Goal: Information Seeking & Learning: Learn about a topic

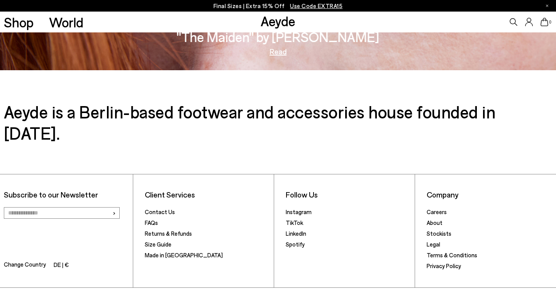
scroll to position [1309, 0]
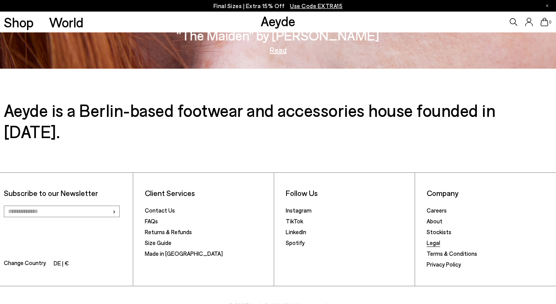
click at [435, 240] on link "Legal" at bounding box center [434, 243] width 14 height 7
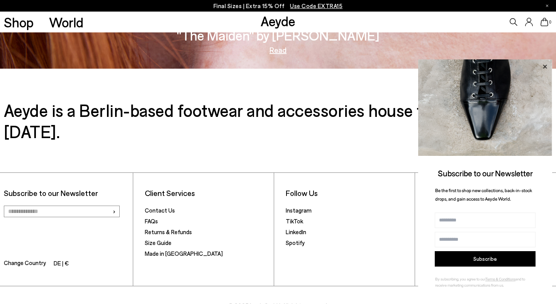
click at [547, 68] on icon at bounding box center [545, 67] width 4 height 4
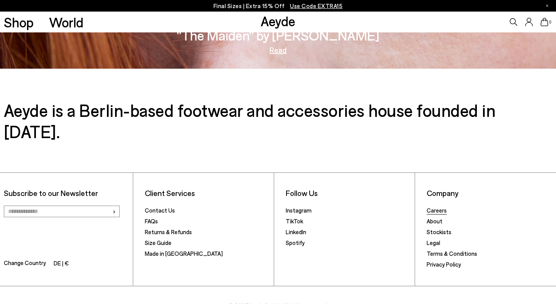
click at [434, 207] on link "Careers" at bounding box center [437, 210] width 20 height 7
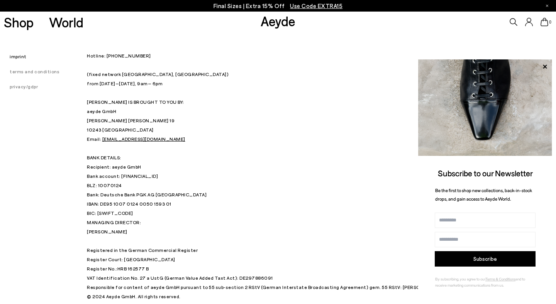
drag, startPoint x: 87, startPoint y: 122, endPoint x: 120, endPoint y: 130, distance: 34.1
click at [120, 130] on p "Hotline: [PHONE_NUMBER] (fixed network [GEOGRAPHIC_DATA], [GEOGRAPHIC_DATA]) fr…" at bounding box center [278, 134] width 383 height 167
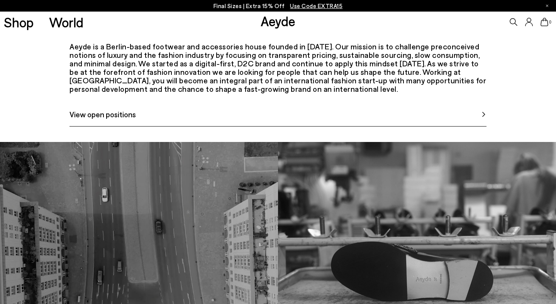
scroll to position [371, 0]
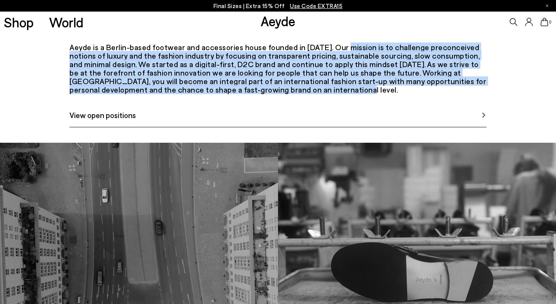
drag, startPoint x: 323, startPoint y: 81, endPoint x: 326, endPoint y: 127, distance: 46.0
click at [326, 94] on div "Aeyde is a Berlin-based footwear and accessories house founded in 2015. Our mis…" at bounding box center [278, 68] width 417 height 51
copy div "Our mission is to challenge preconceived notions of luxury and the fashion indu…"
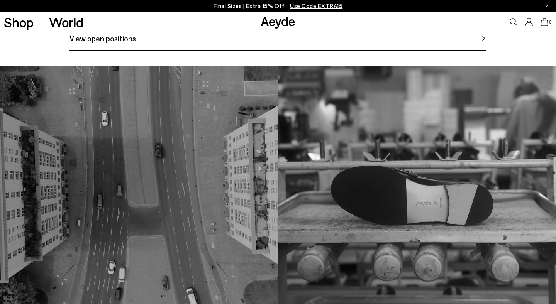
scroll to position [421, 0]
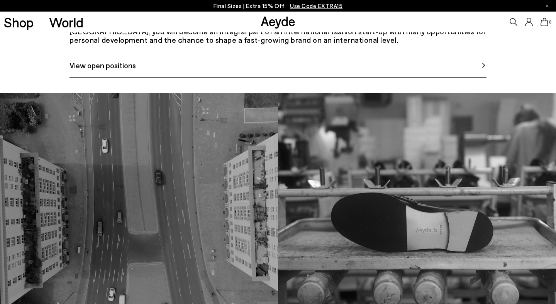
click at [170, 78] on link "View open positions" at bounding box center [278, 69] width 417 height 18
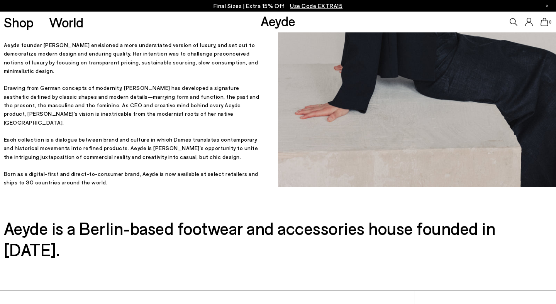
scroll to position [209, 0]
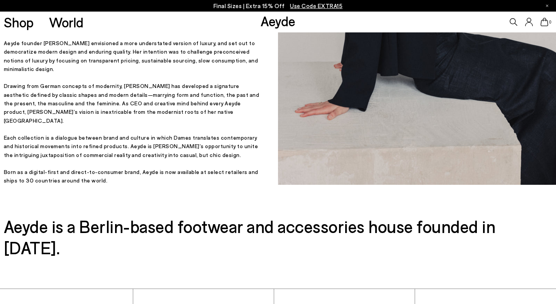
click at [104, 178] on p "Born as a digital-first and direct-to-consumer brand, Aeyde is now available at…" at bounding box center [133, 176] width 259 height 17
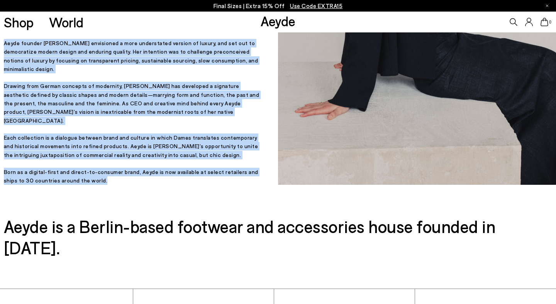
drag, startPoint x: 103, startPoint y: 179, endPoint x: 3, endPoint y: 53, distance: 160.3
click at [3, 53] on div "Designed in Berlin, Handmade in Italy. Designed in Berlin, Handmade in Italy. A…" at bounding box center [139, 4] width 278 height 362
click at [7, 63] on p "Aeyde founder Luisa Dames envisioned a more understated version of luxury, and …" at bounding box center [133, 56] width 259 height 35
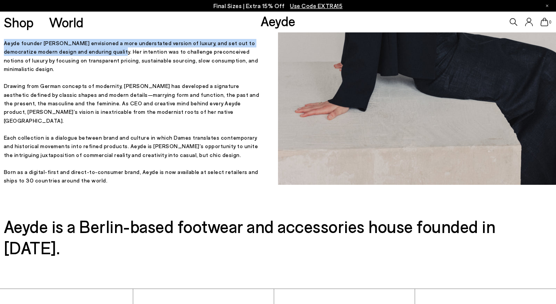
drag, startPoint x: 5, startPoint y: 60, endPoint x: 93, endPoint y: 69, distance: 88.9
click at [93, 69] on p "Aeyde founder Luisa Dames envisioned a more understated version of luxury, and …" at bounding box center [133, 56] width 259 height 35
copy p "Aeyde founder Luisa Dames envisioned a more understated version of luxury, and …"
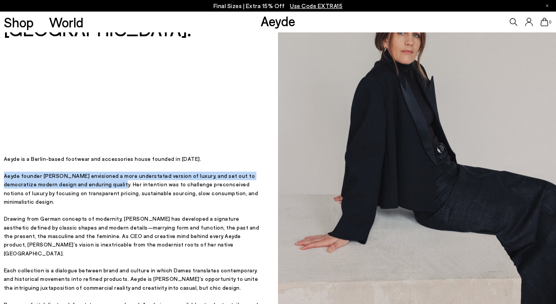
scroll to position [0, 0]
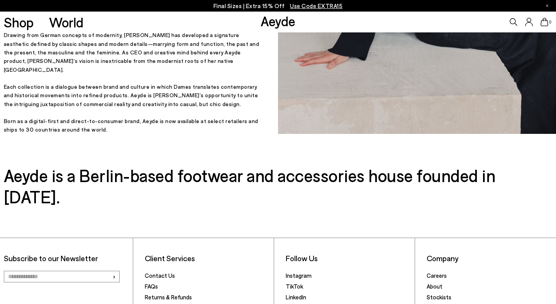
click at [175, 126] on p "Born as a digital-first and direct-to-consumer brand, Aeyde is now available at…" at bounding box center [133, 125] width 259 height 17
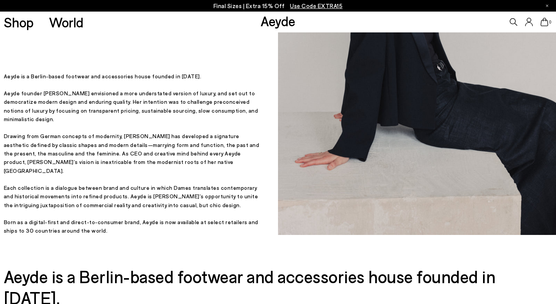
scroll to position [325, 0]
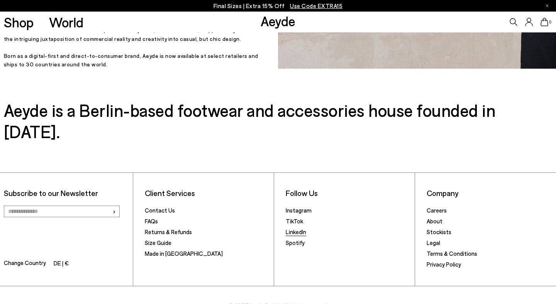
click at [292, 229] on link "LinkedIn" at bounding box center [296, 232] width 20 height 7
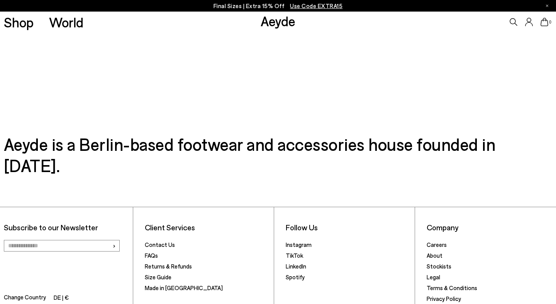
scroll to position [236, 0]
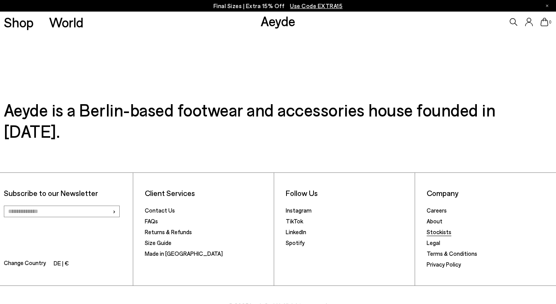
click at [433, 229] on link "Stockists" at bounding box center [439, 232] width 25 height 7
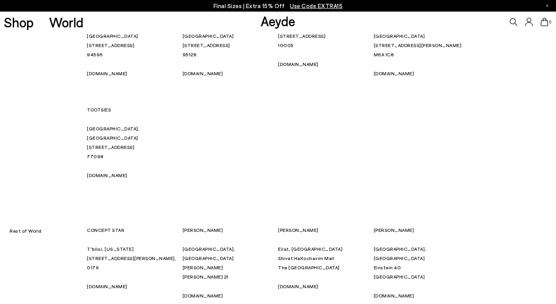
scroll to position [4729, 0]
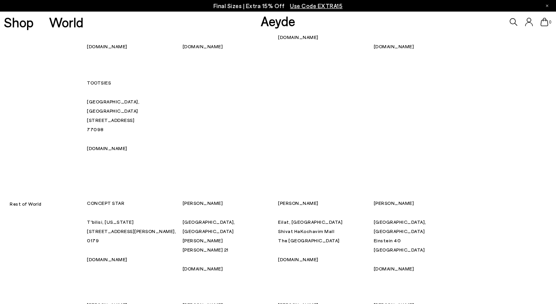
click at [265, 22] on link "Aeyde" at bounding box center [278, 21] width 35 height 16
